Goal: Check status

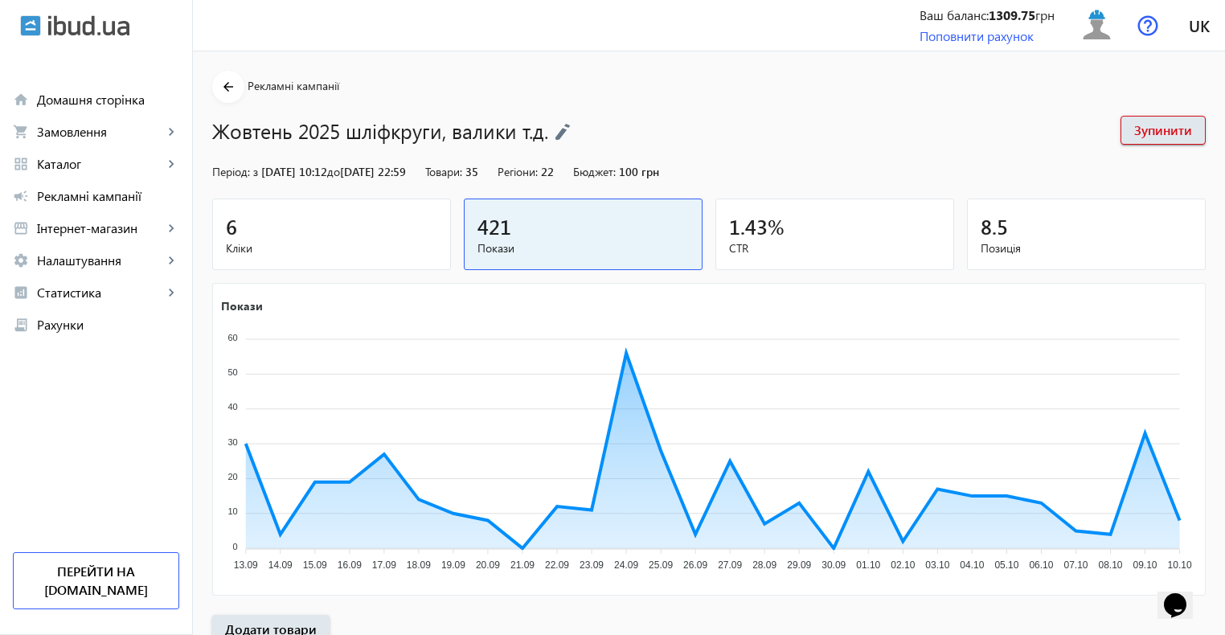
click at [265, 228] on div "6" at bounding box center [331, 226] width 211 height 28
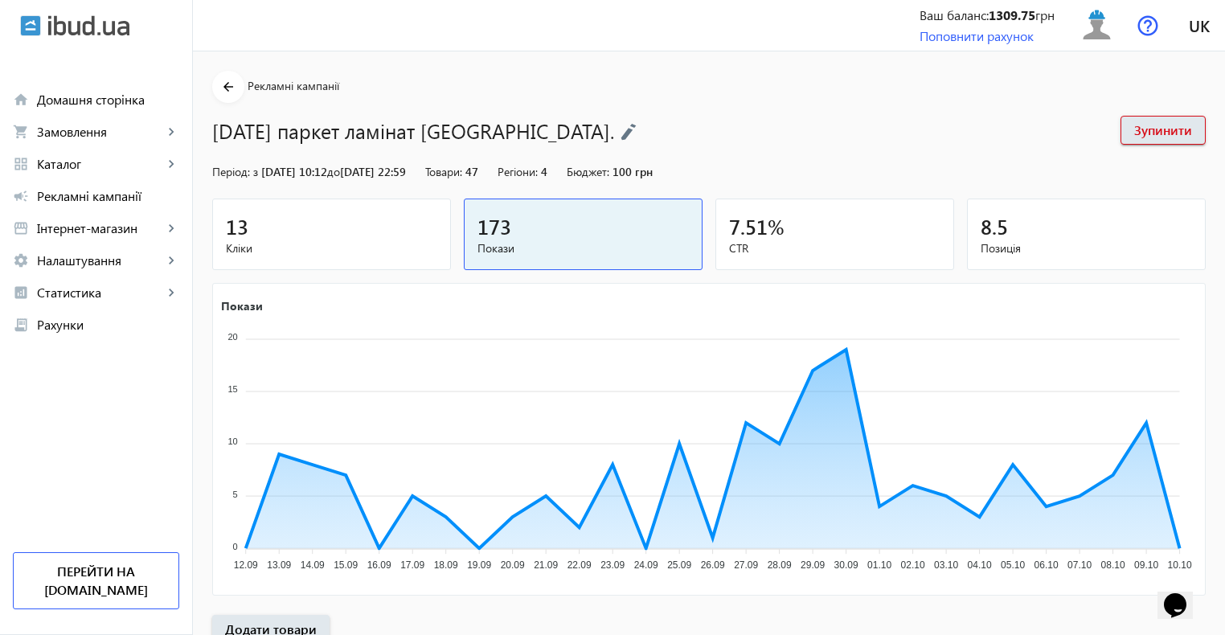
click at [355, 235] on div "13" at bounding box center [331, 226] width 211 height 28
